Goal: Transaction & Acquisition: Purchase product/service

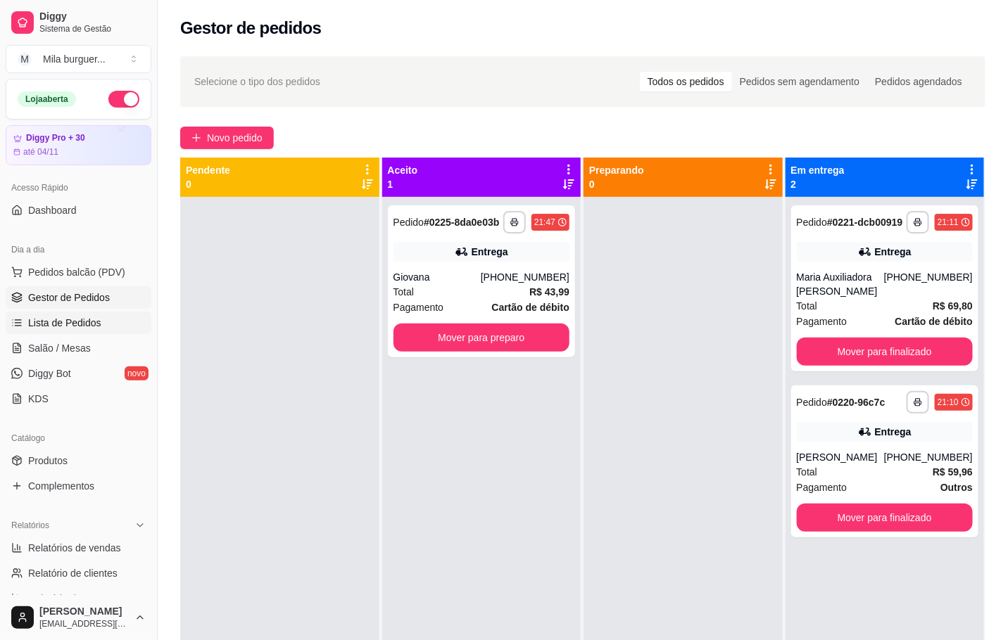
click at [80, 324] on span "Lista de Pedidos" at bounding box center [64, 323] width 73 height 14
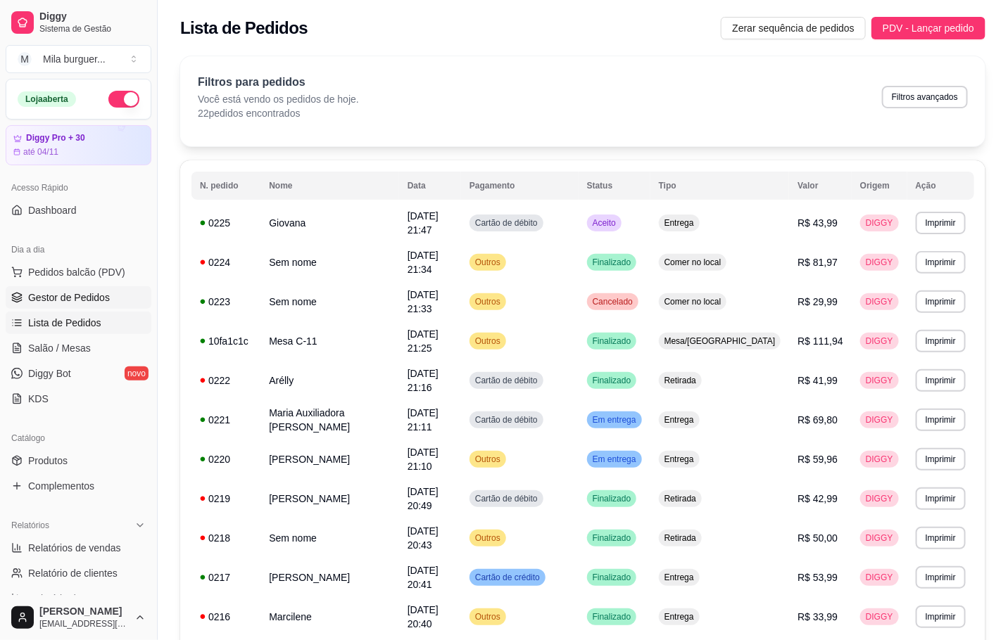
click at [43, 306] on link "Gestor de Pedidos" at bounding box center [79, 297] width 146 height 23
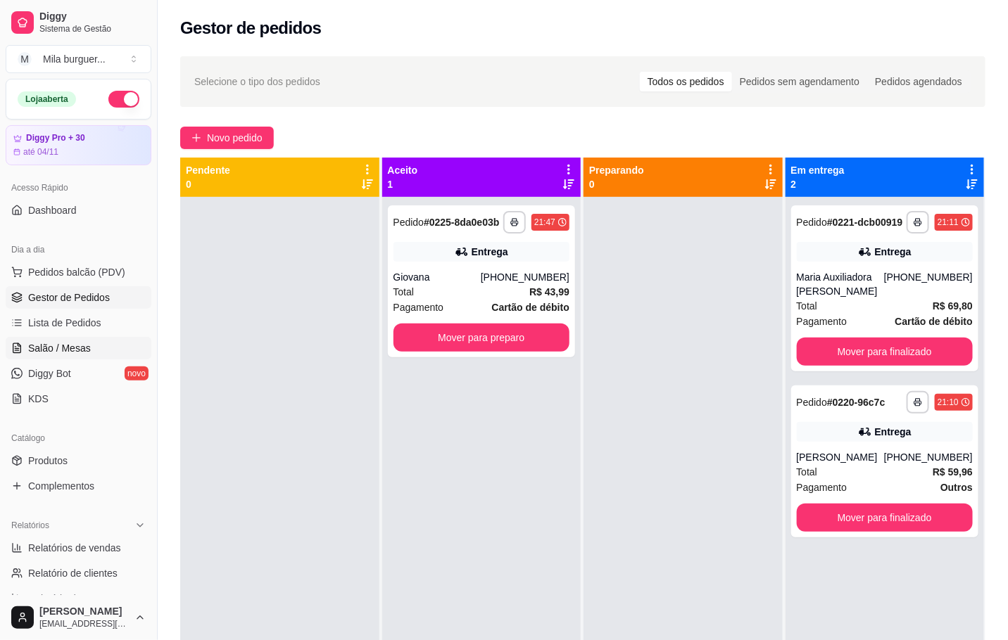
click at [53, 351] on span "Salão / Mesas" at bounding box center [59, 348] width 63 height 14
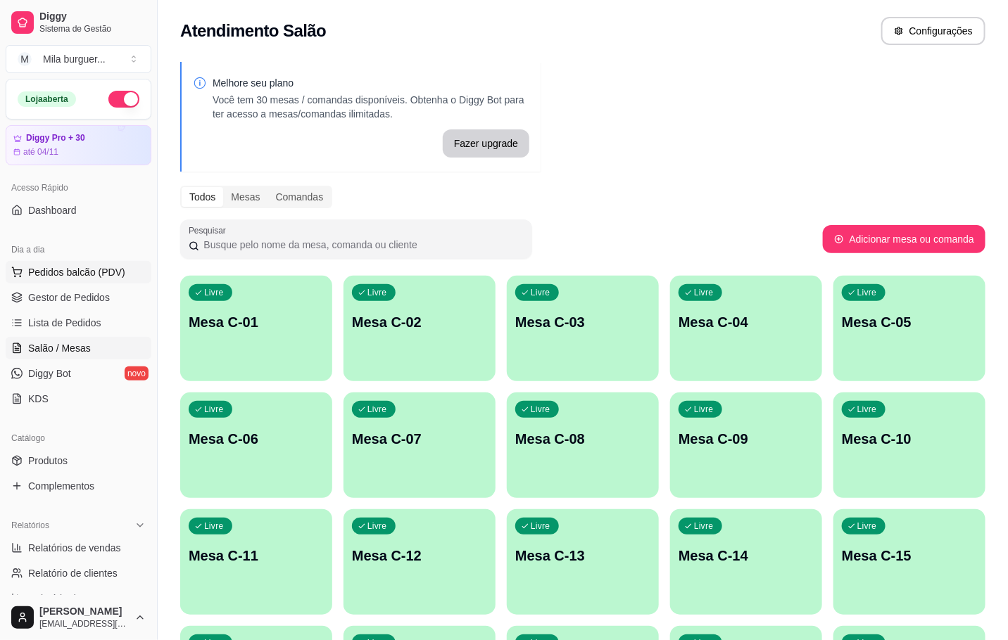
click at [38, 281] on button "Pedidos balcão (PDV)" at bounding box center [79, 272] width 146 height 23
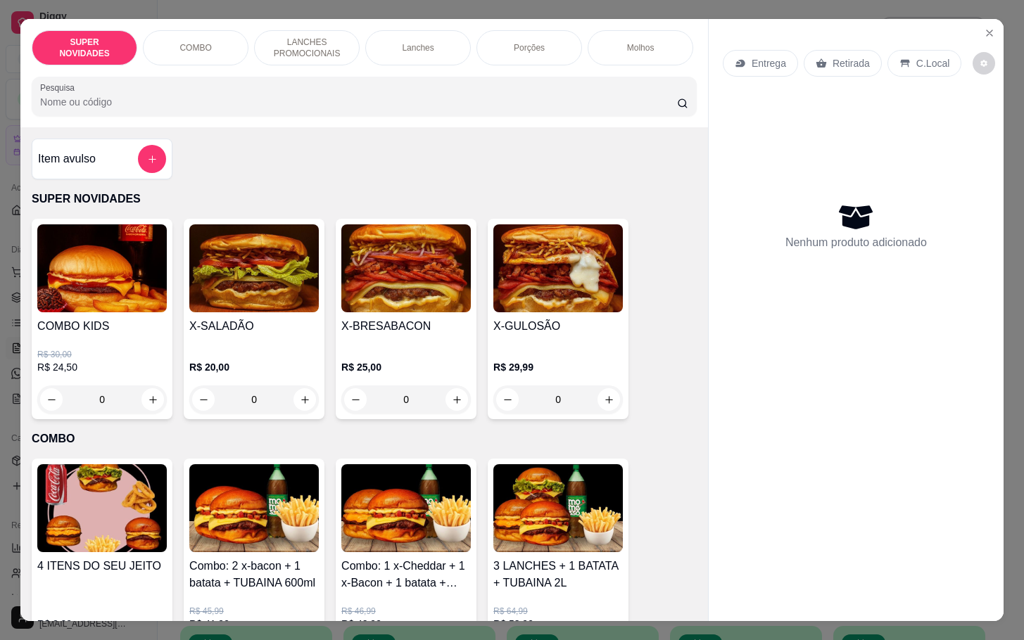
click at [243, 312] on img at bounding box center [253, 268] width 129 height 88
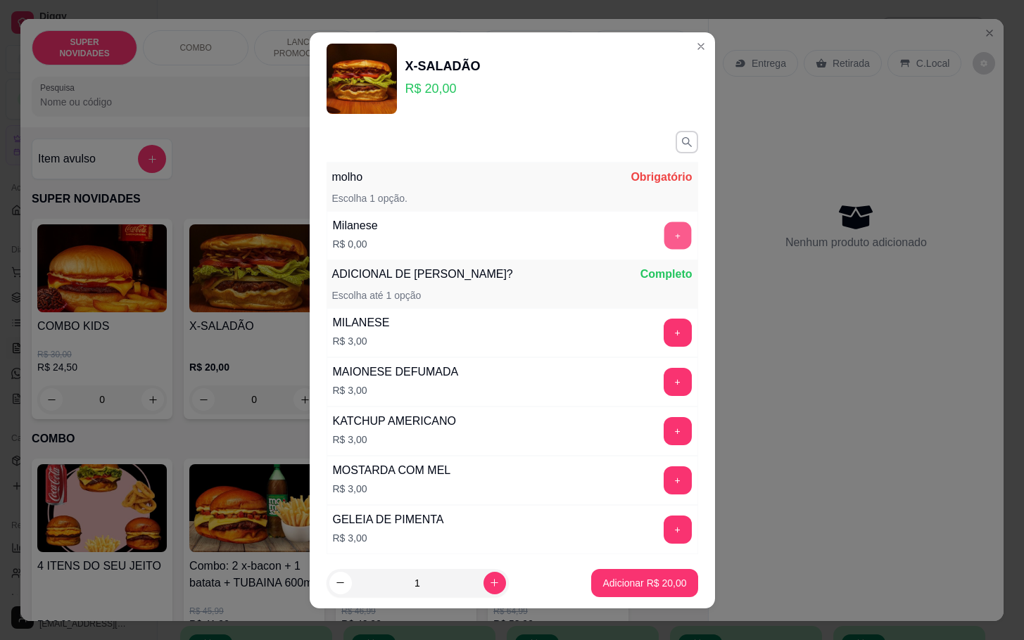
click at [663, 232] on button "+" at bounding box center [676, 235] width 27 height 27
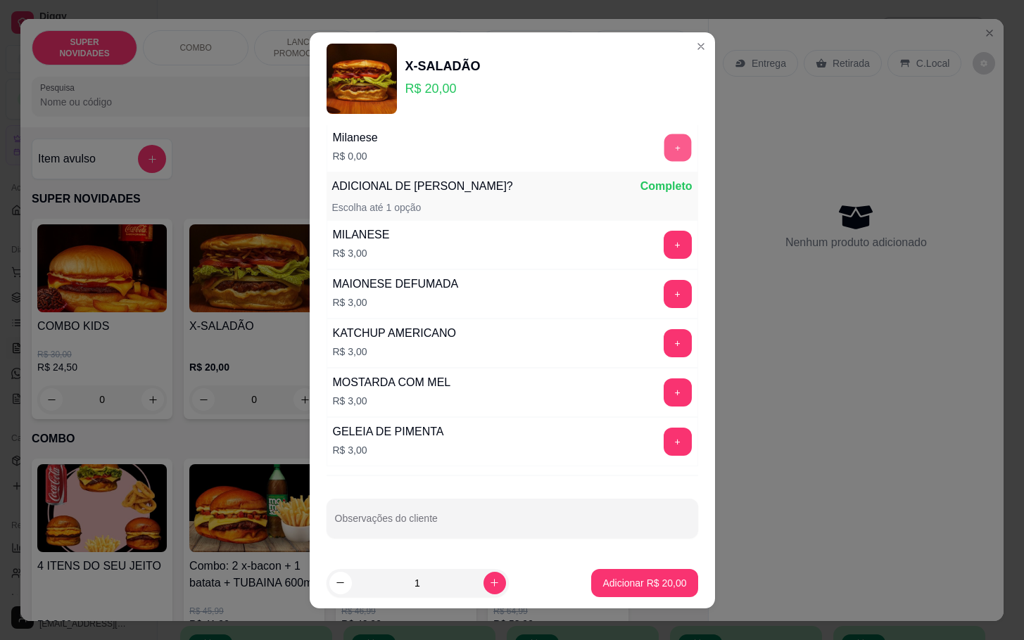
scroll to position [13, 0]
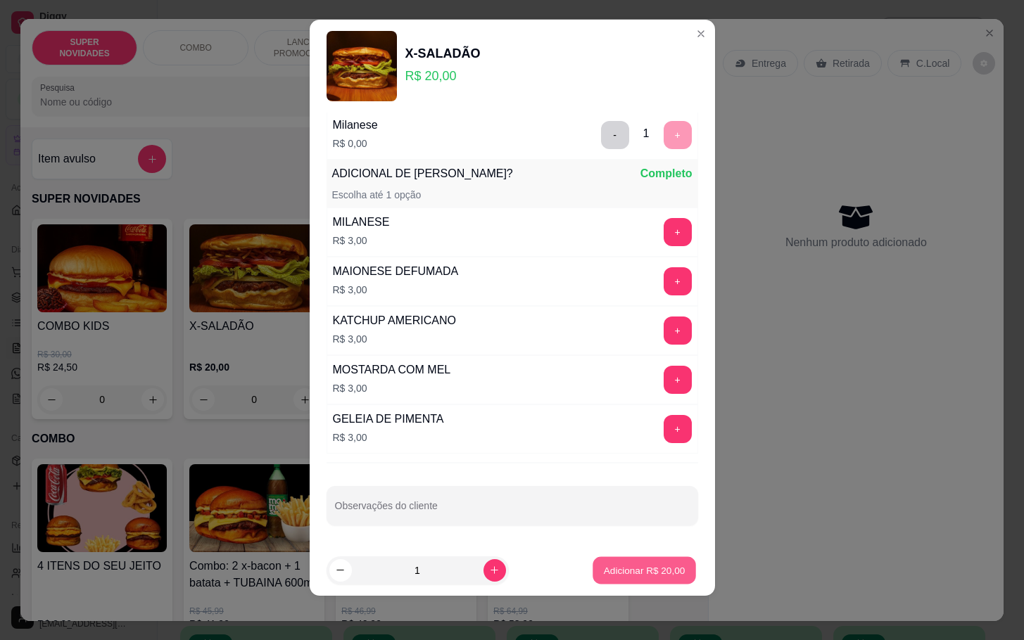
click at [635, 574] on p "Adicionar R$ 20,00" at bounding box center [645, 570] width 82 height 13
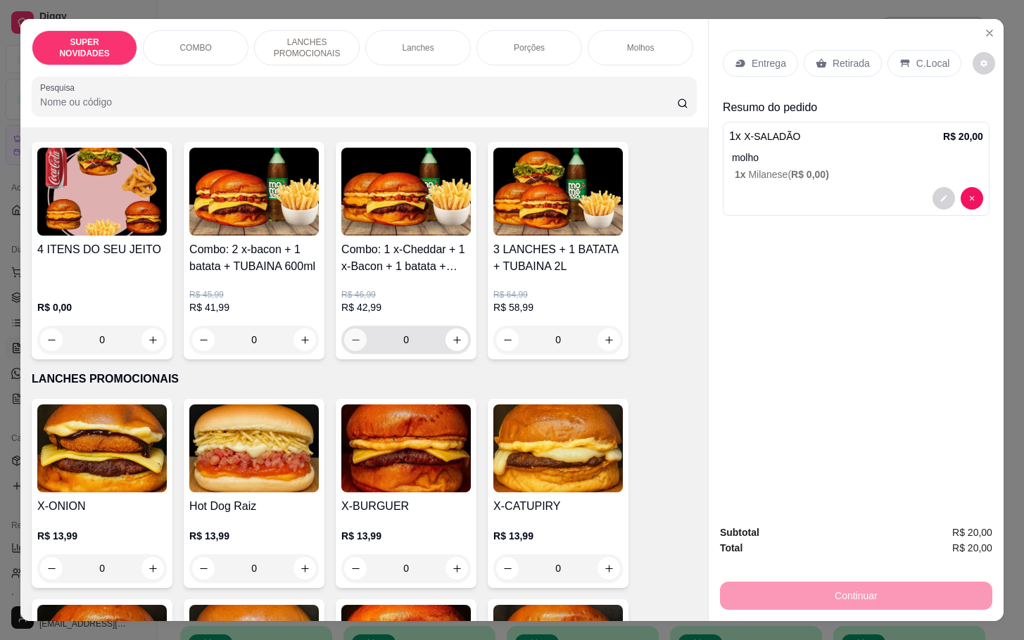
scroll to position [422, 0]
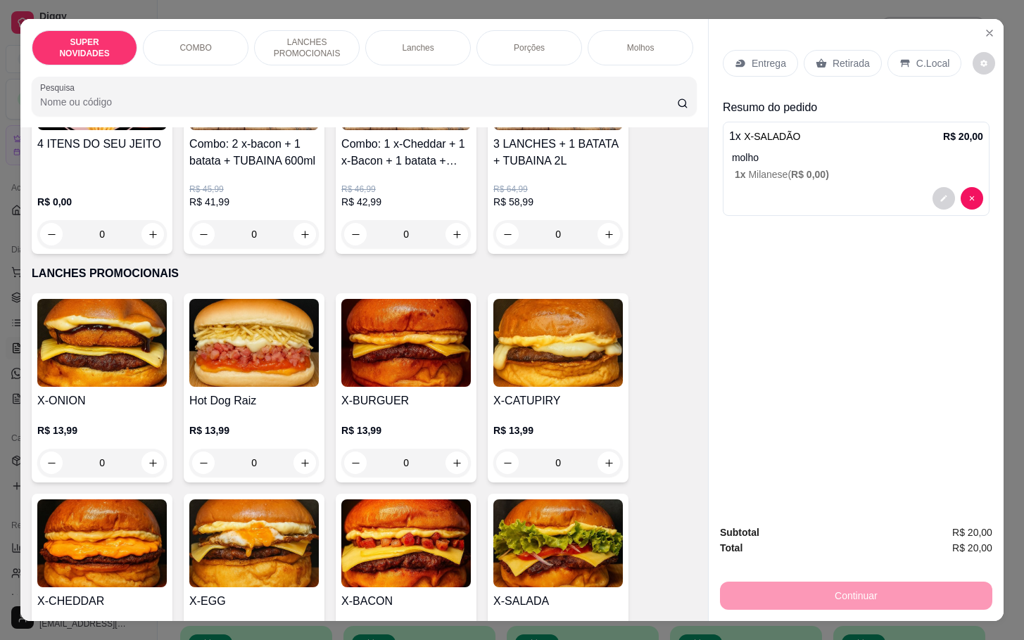
click at [406, 387] on img at bounding box center [405, 343] width 129 height 88
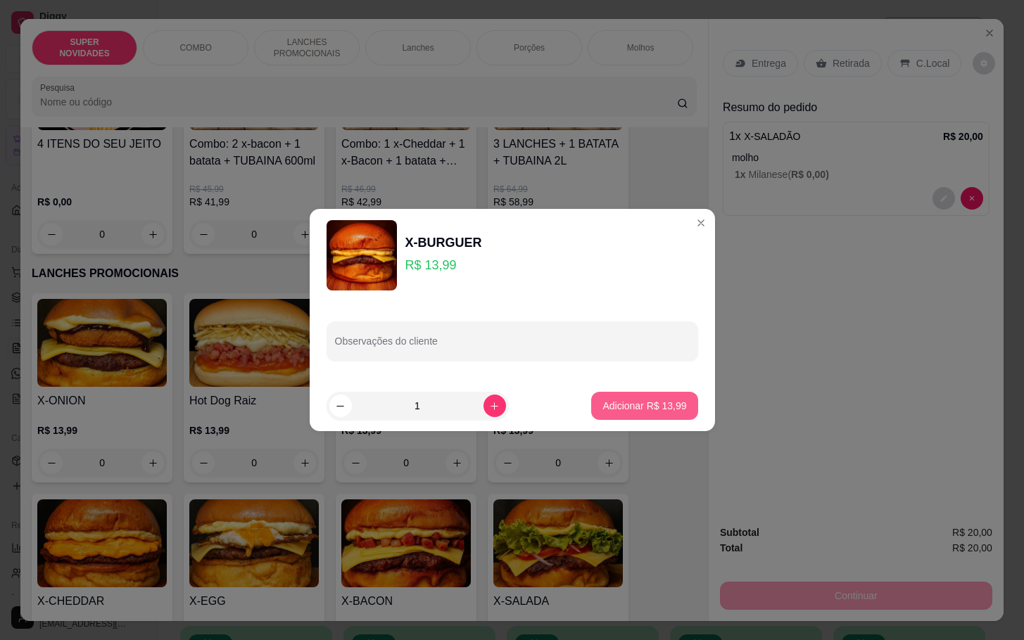
click at [610, 412] on button "Adicionar R$ 13,99" at bounding box center [644, 406] width 106 height 28
type input "1"
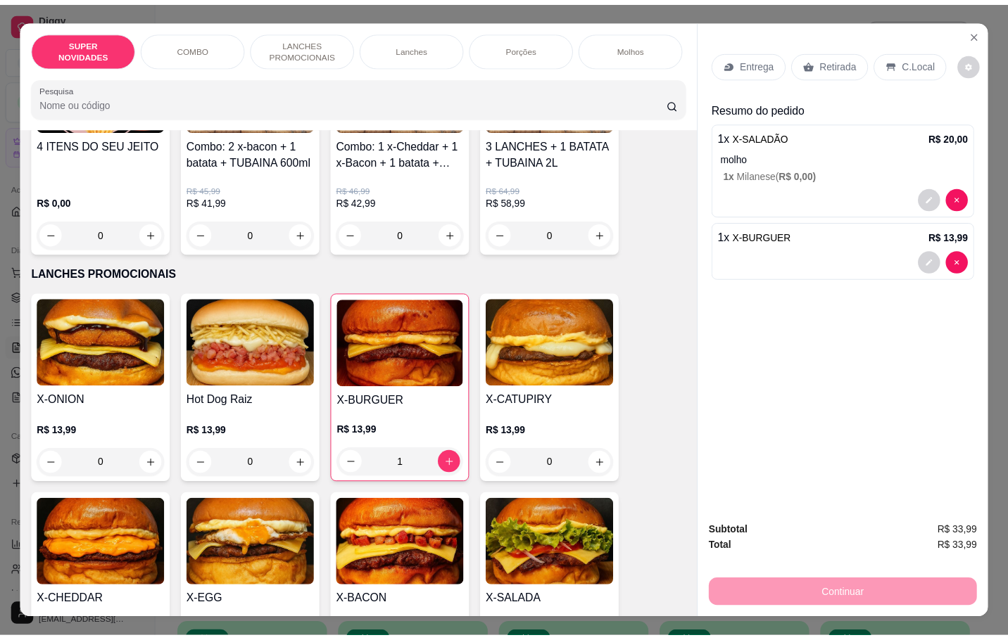
scroll to position [34, 0]
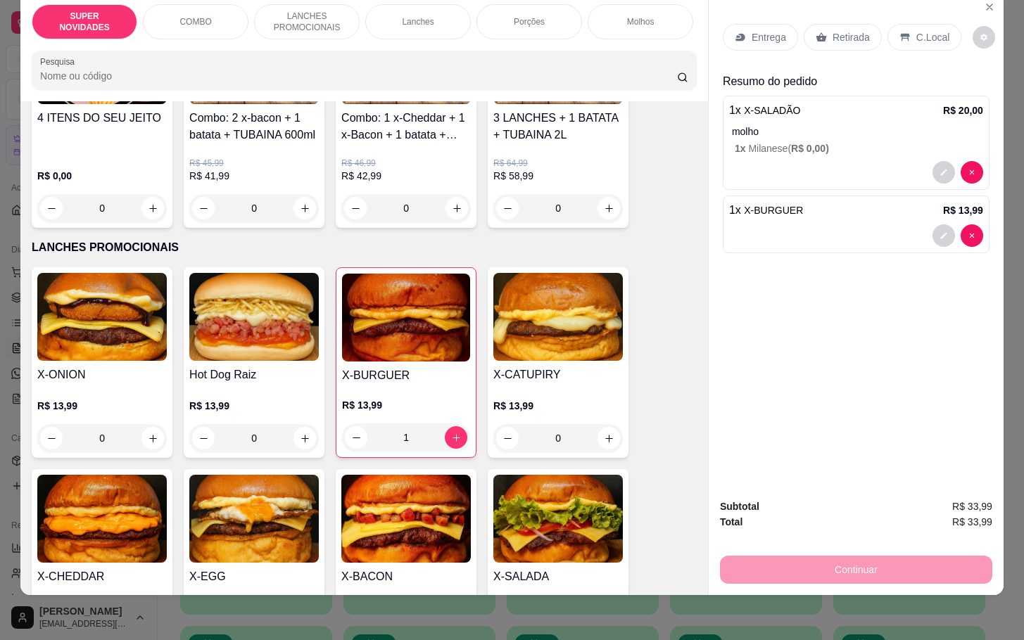
click at [832, 30] on p "Retirada" at bounding box center [850, 37] width 37 height 14
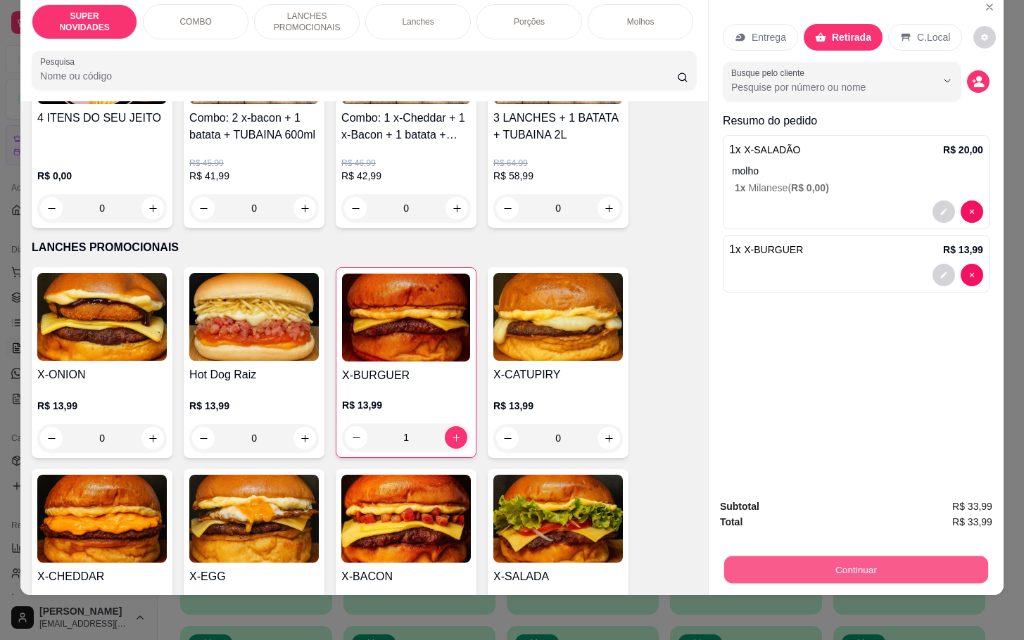
click at [898, 560] on button "Continuar" at bounding box center [856, 569] width 264 height 27
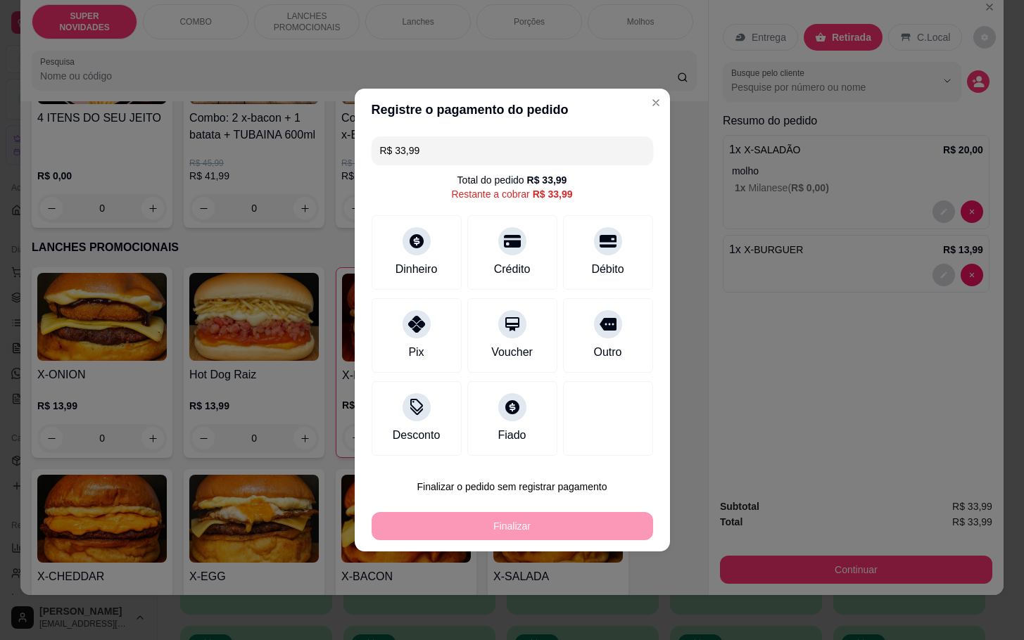
click at [593, 350] on div "Outro" at bounding box center [607, 352] width 28 height 17
type input "R$ 0,00"
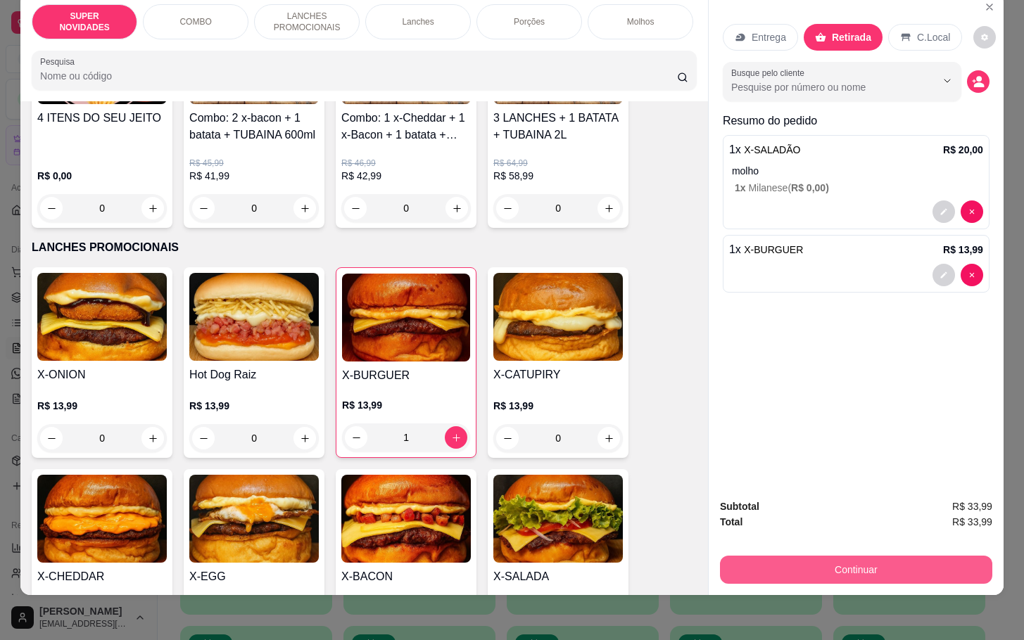
click at [862, 556] on button "Continuar" at bounding box center [856, 570] width 272 height 28
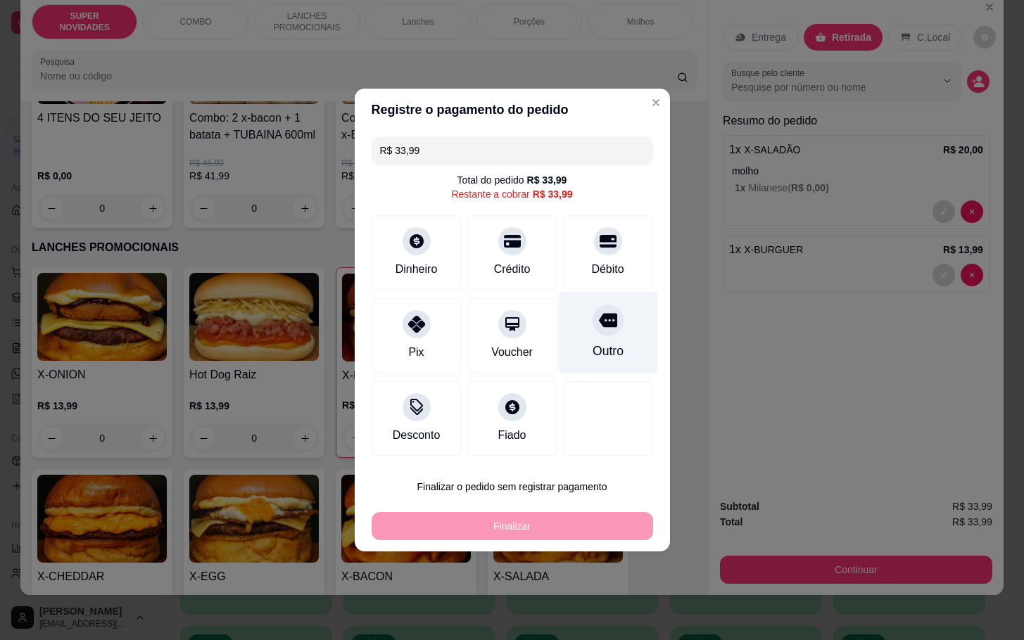
click at [592, 344] on div "Outro" at bounding box center [607, 351] width 31 height 18
type input "R$ 0,00"
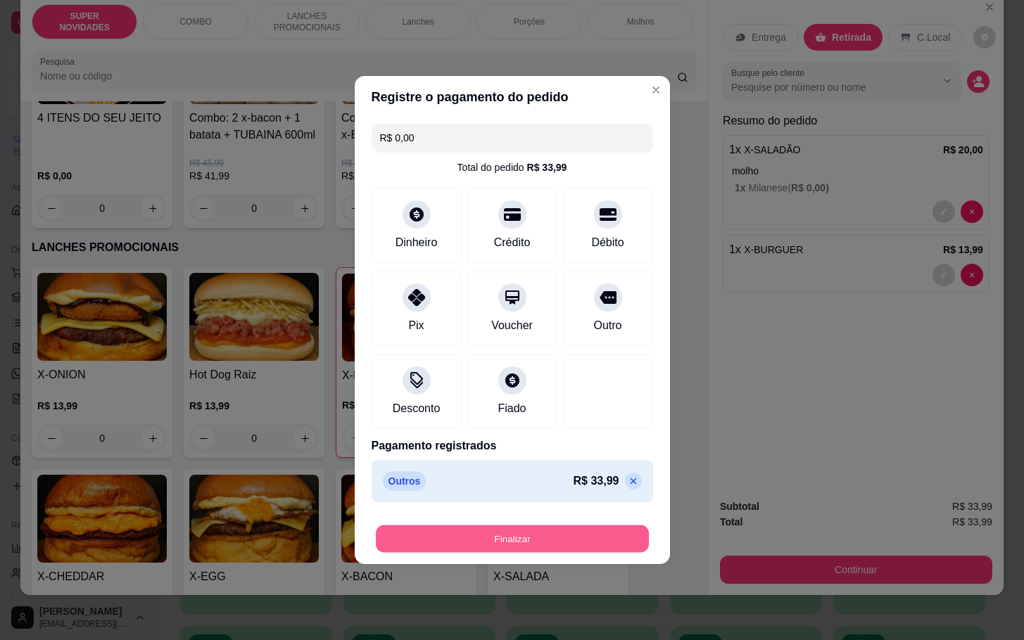
click at [594, 528] on button "Finalizar" at bounding box center [512, 539] width 273 height 27
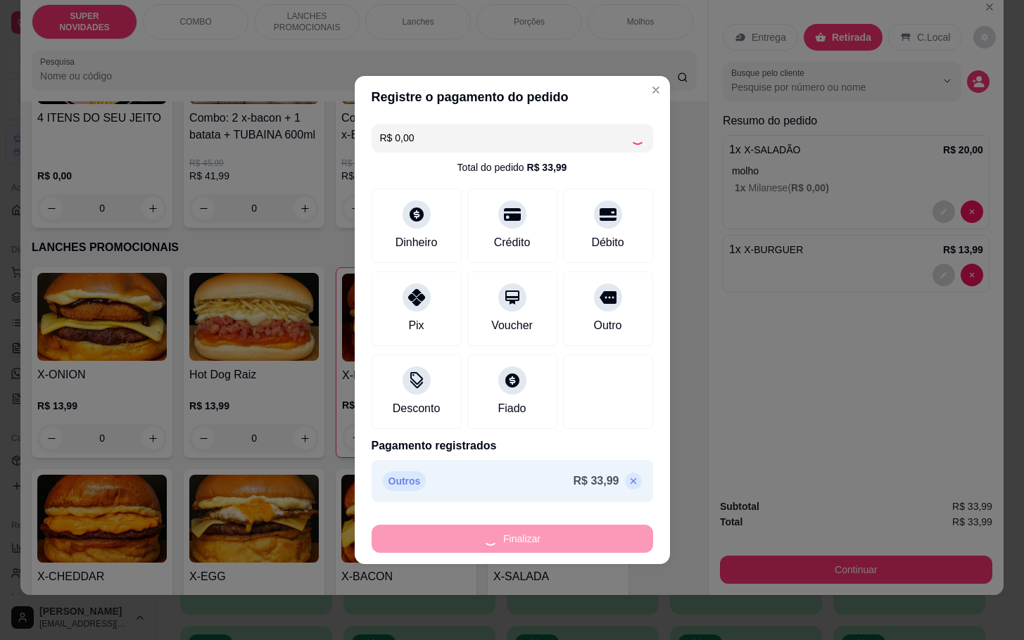
type input "0"
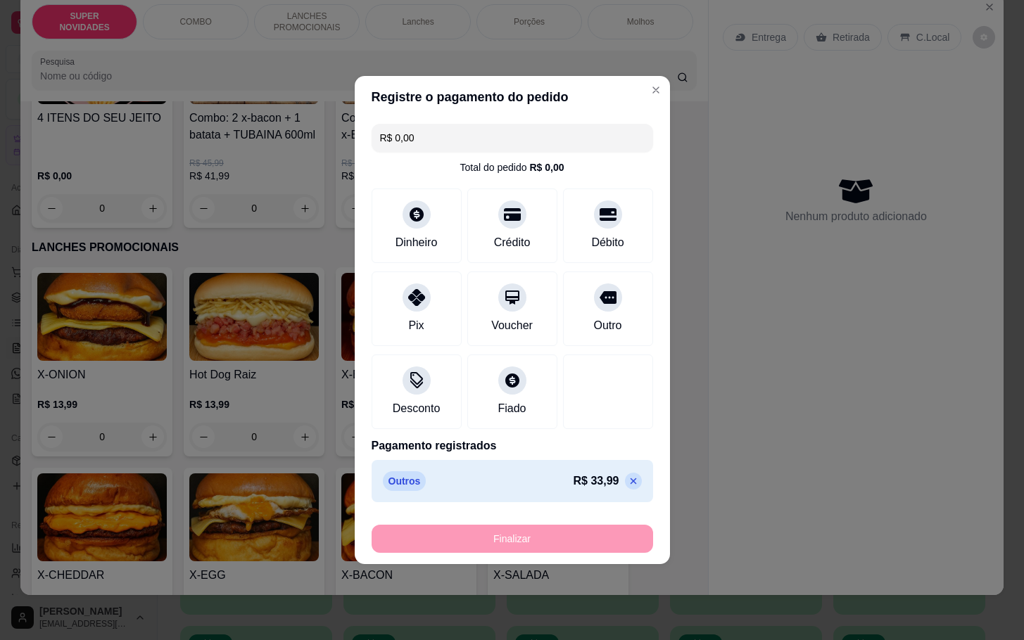
type input "-R$ 33,99"
